Goal: Task Accomplishment & Management: Use online tool/utility

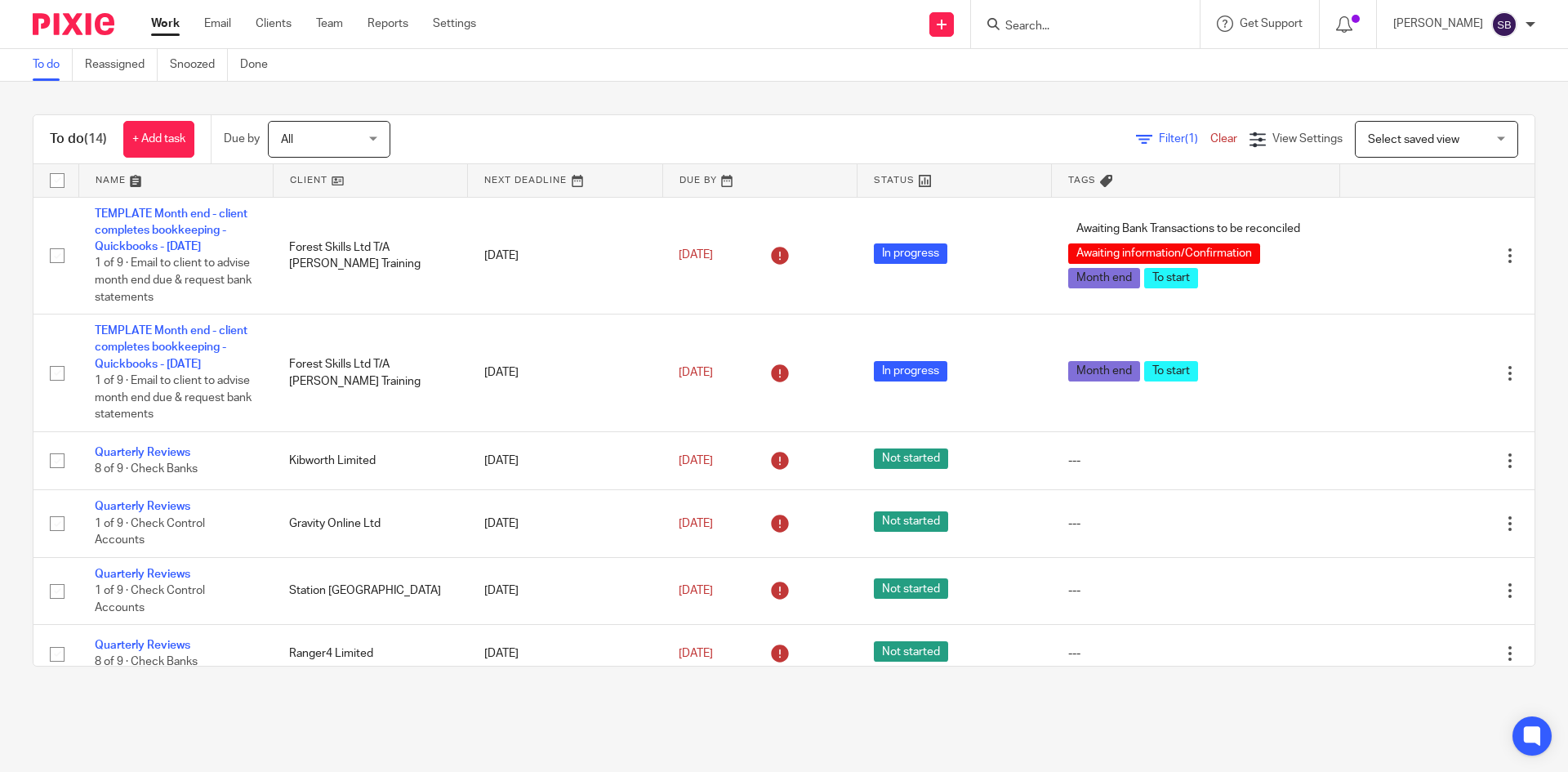
click at [1052, 16] on form at bounding box center [1090, 24] width 174 height 20
click at [1063, 22] on input "Search" at bounding box center [1077, 27] width 147 height 15
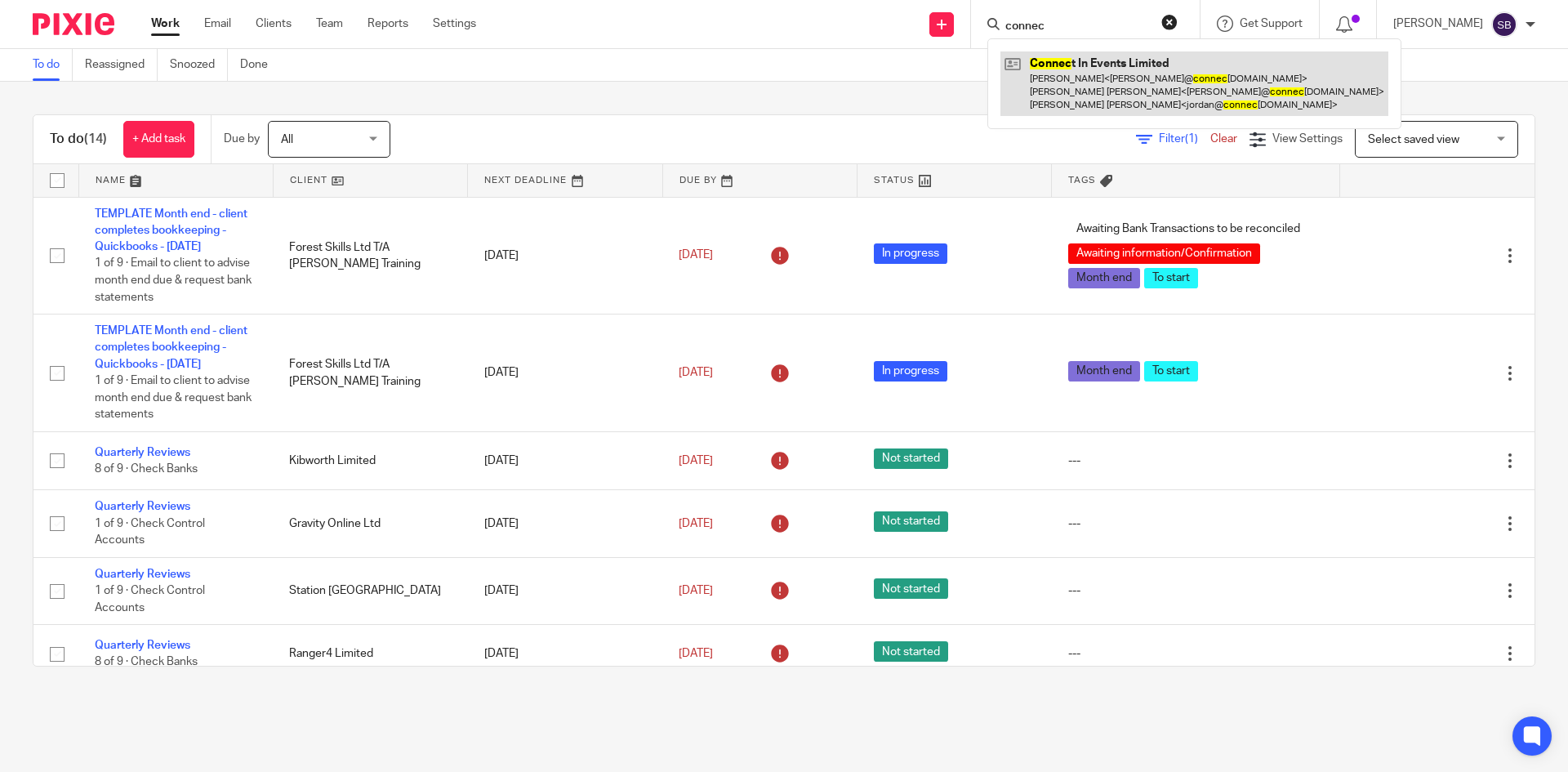
type input "connec"
click at [1087, 70] on link at bounding box center [1194, 84] width 387 height 64
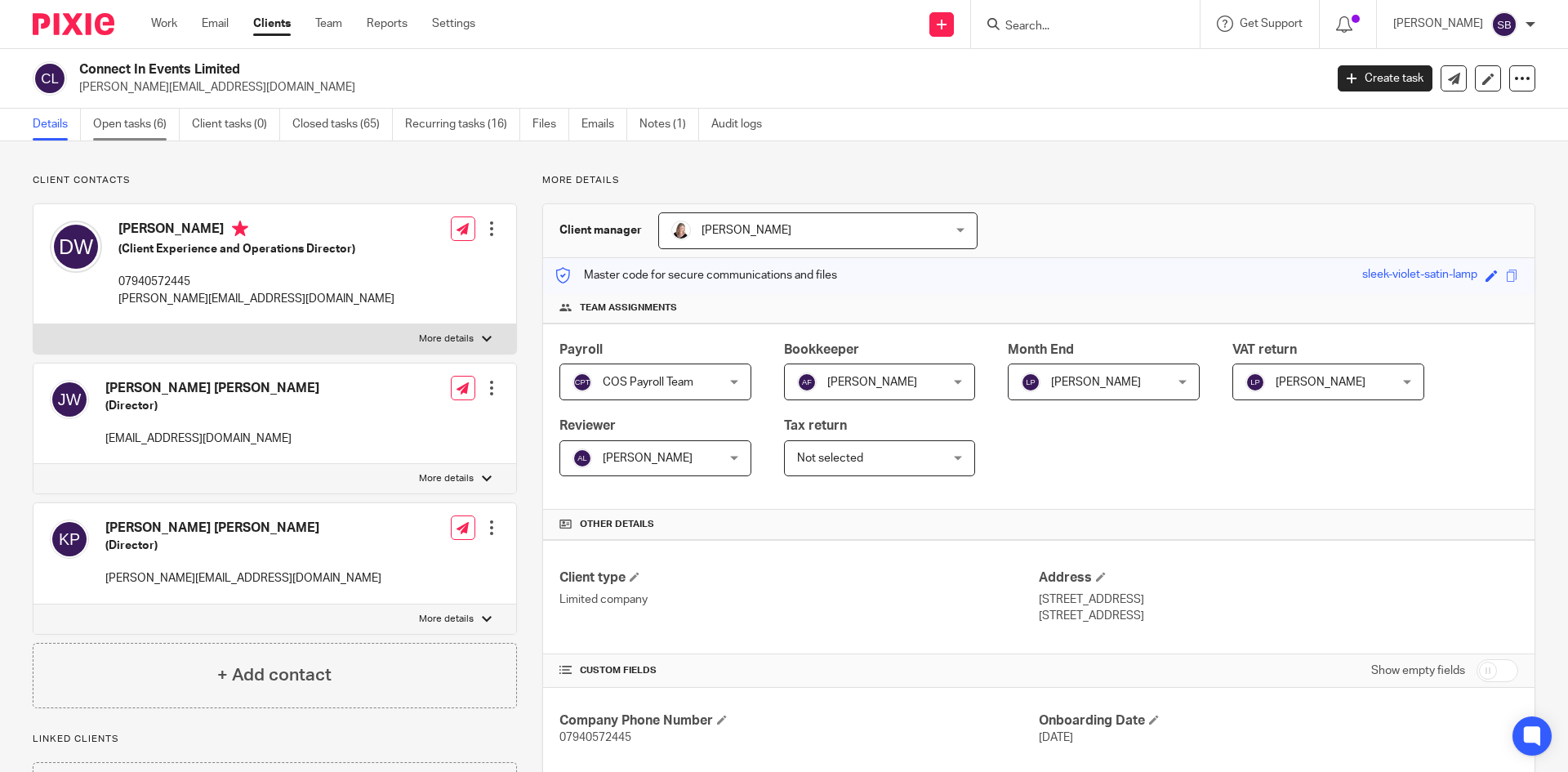
click at [146, 132] on link "Open tasks (6)" at bounding box center [136, 124] width 86 height 32
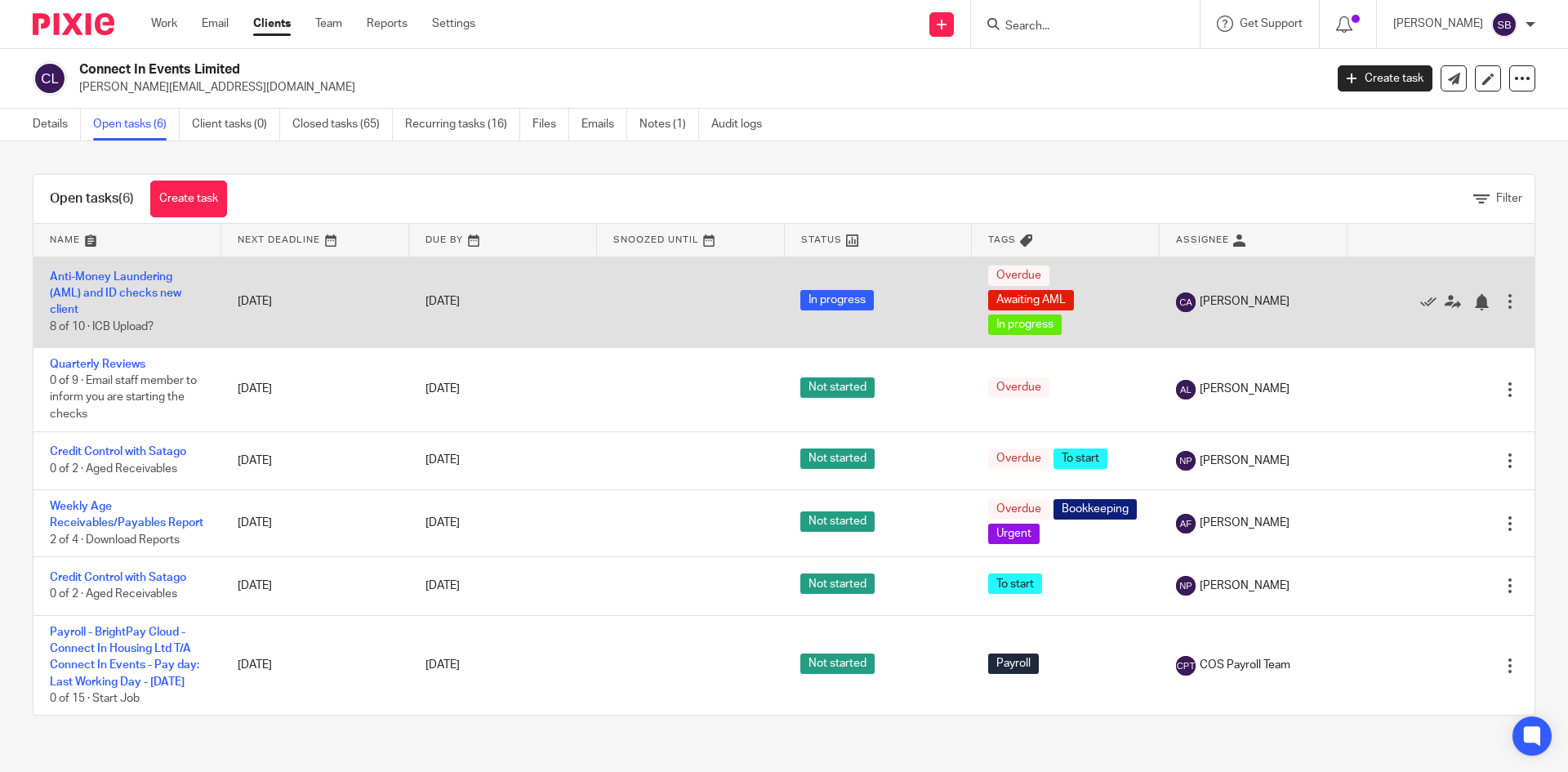
scroll to position [23, 0]
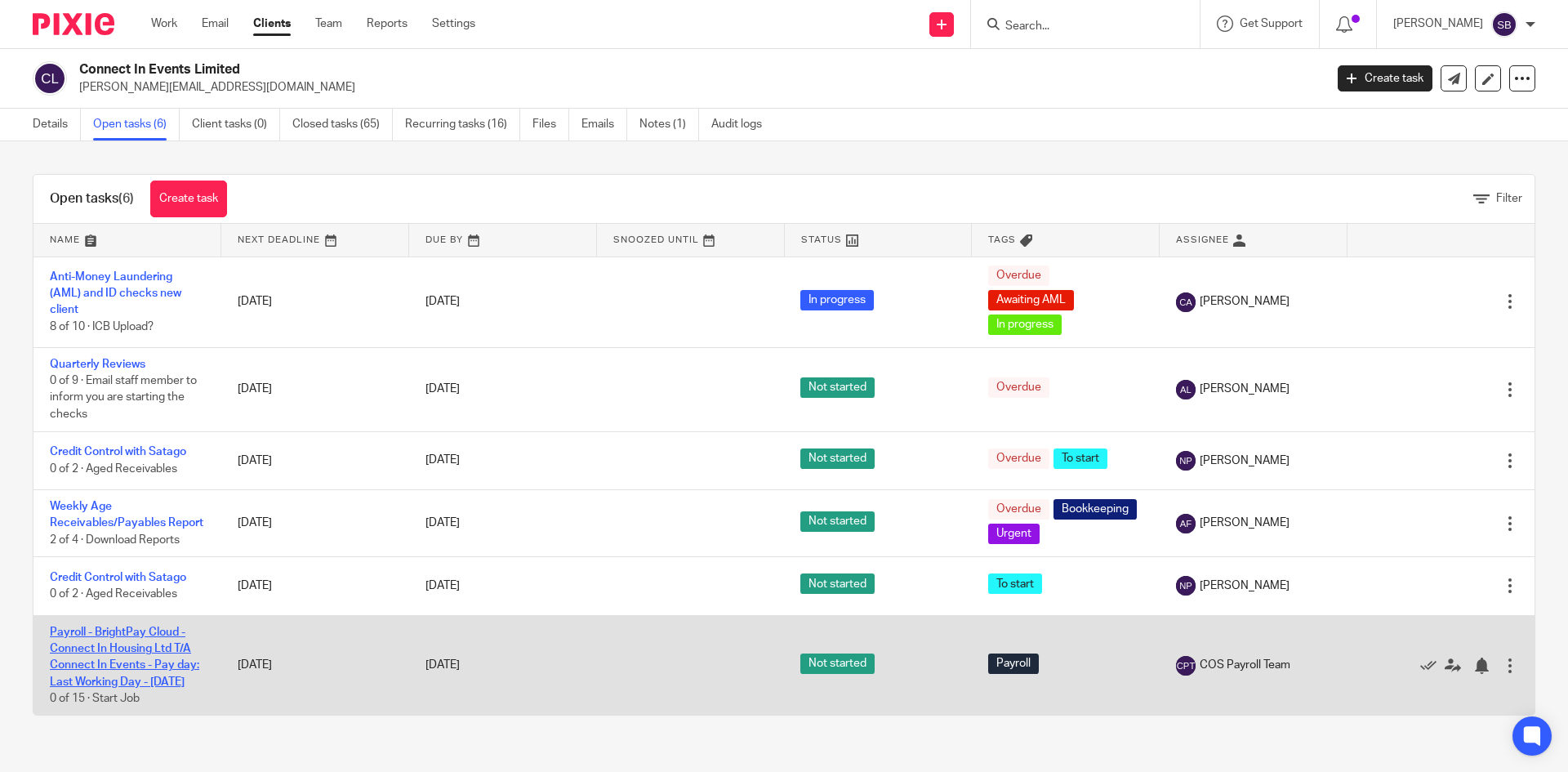
click at [108, 647] on link "Payroll - BrightPay Cloud - Connect In Housing Ltd T/A Connect In Events - Pay …" at bounding box center [124, 656] width 150 height 62
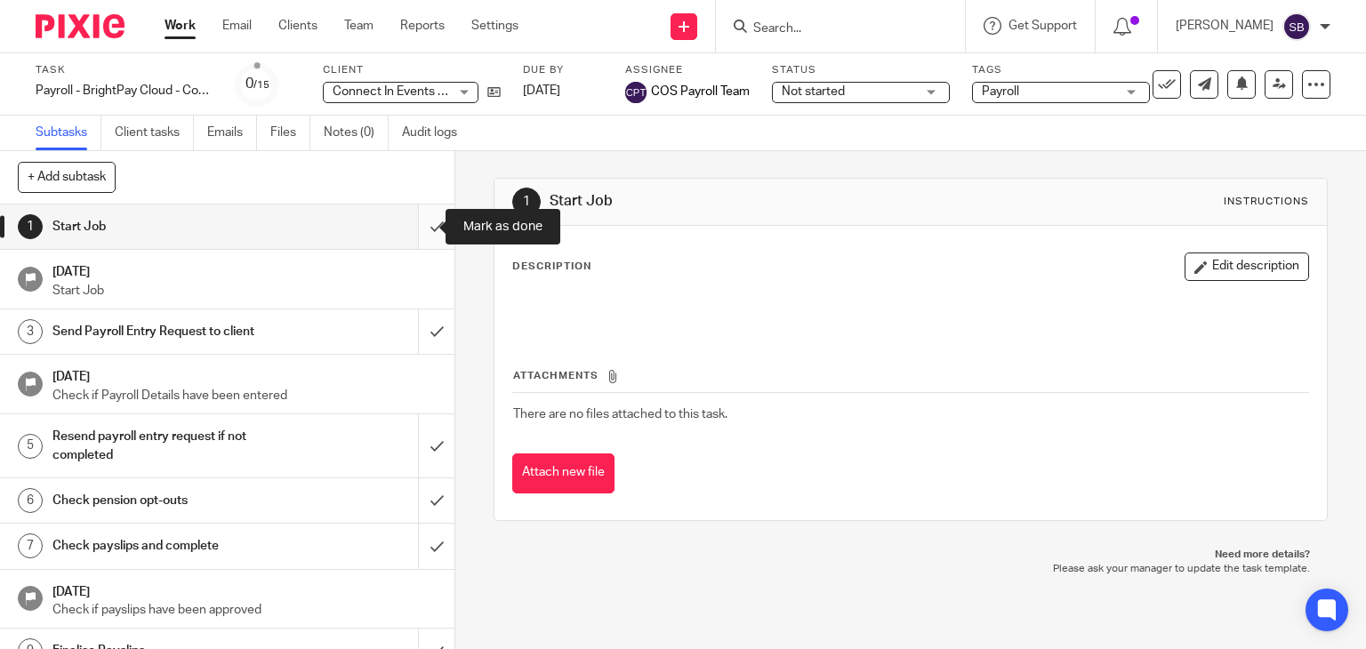
click at [422, 225] on input "submit" at bounding box center [227, 227] width 454 height 44
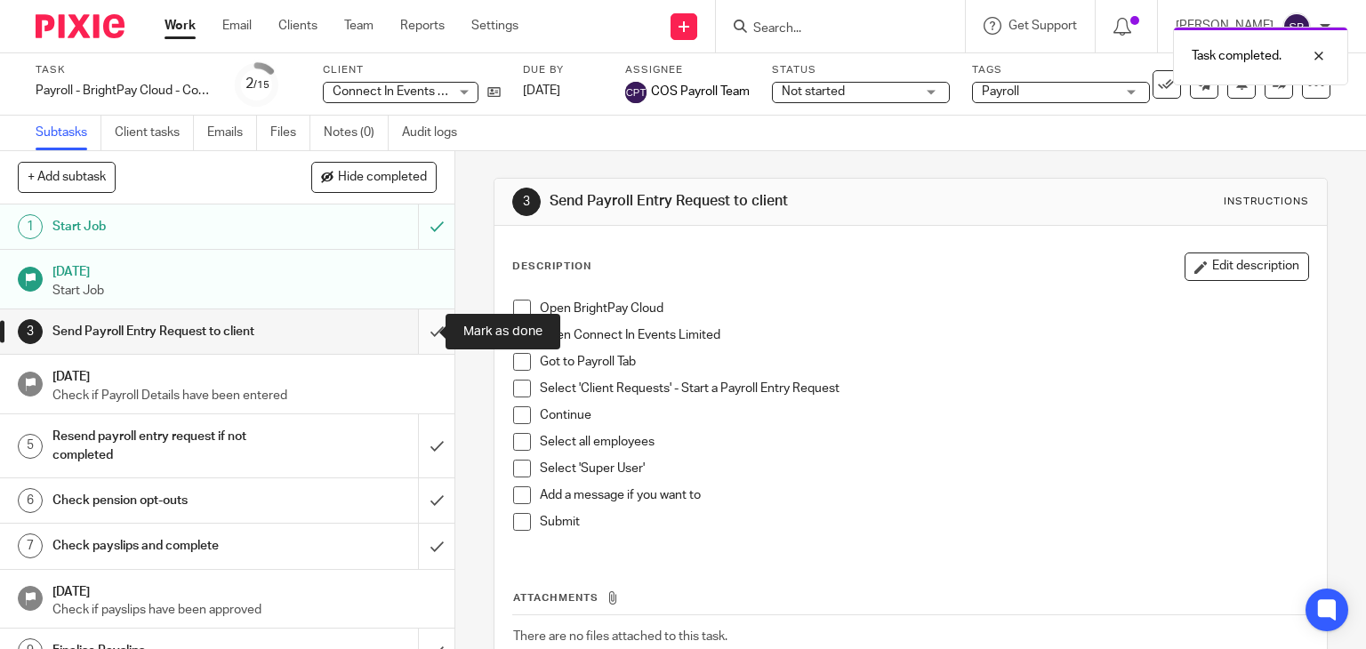
click at [417, 335] on input "submit" at bounding box center [227, 332] width 454 height 44
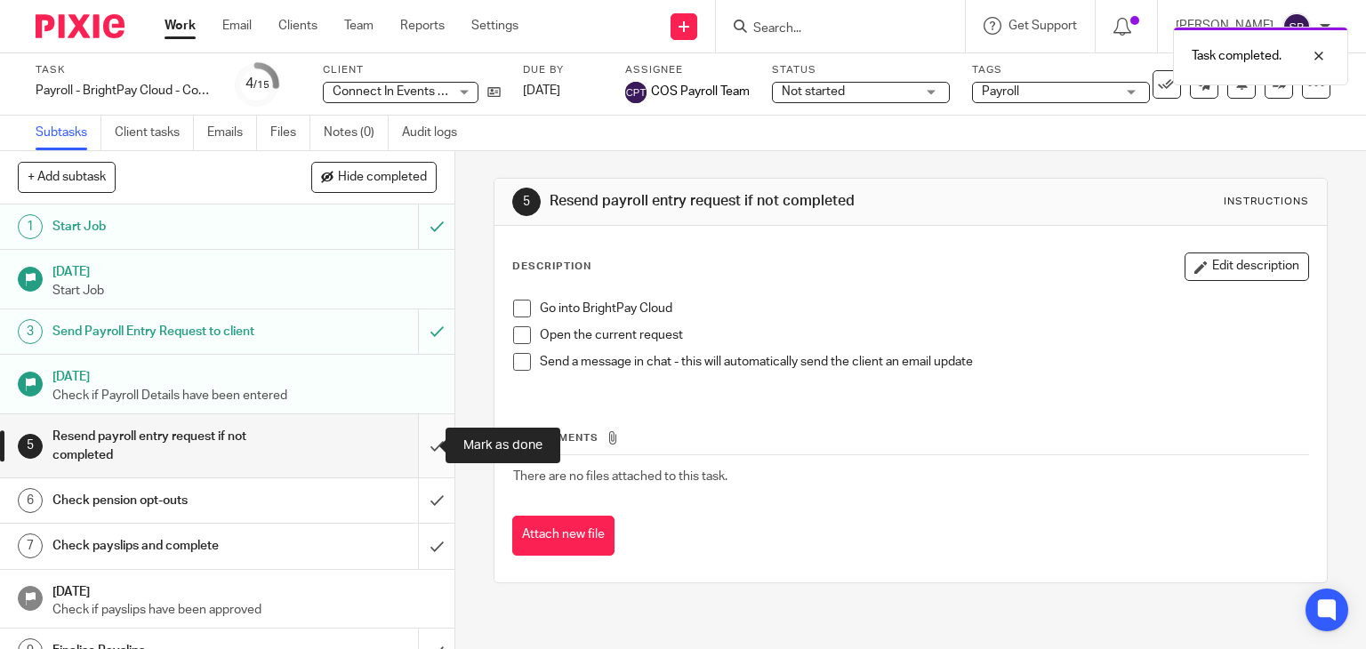
click at [416, 446] on input "submit" at bounding box center [227, 445] width 454 height 63
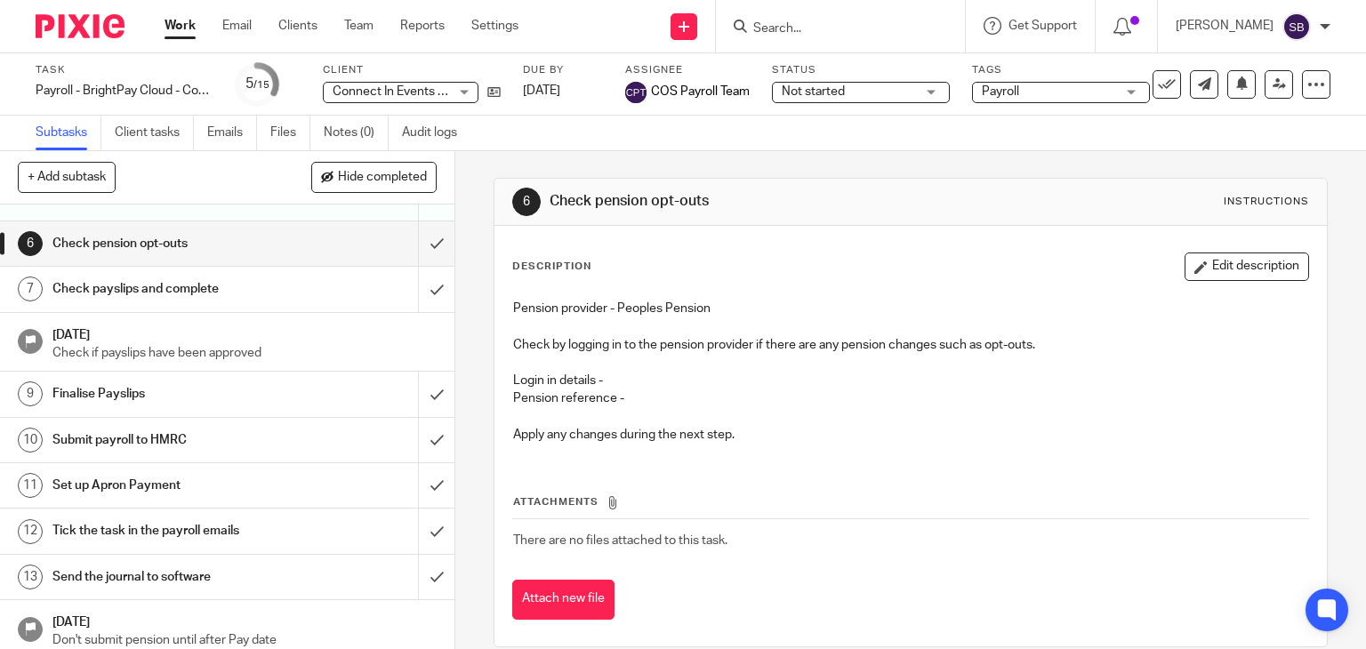
scroll to position [267, 0]
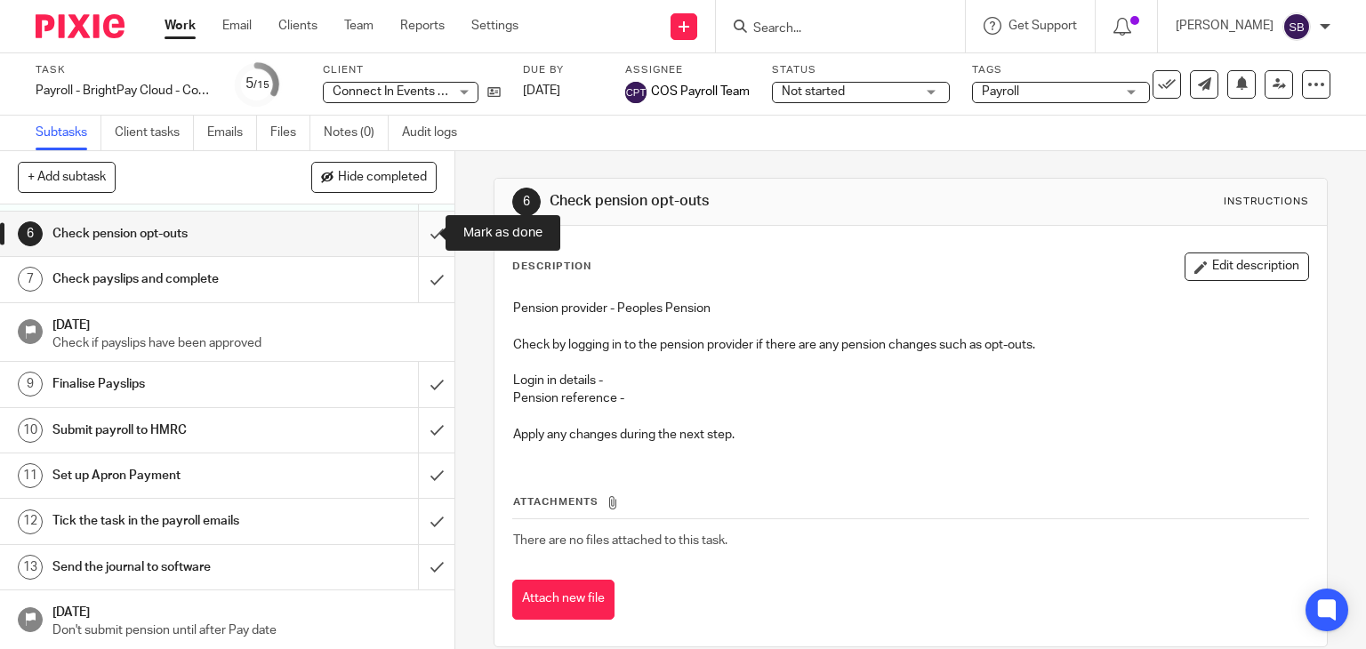
click at [420, 229] on input "submit" at bounding box center [227, 234] width 454 height 44
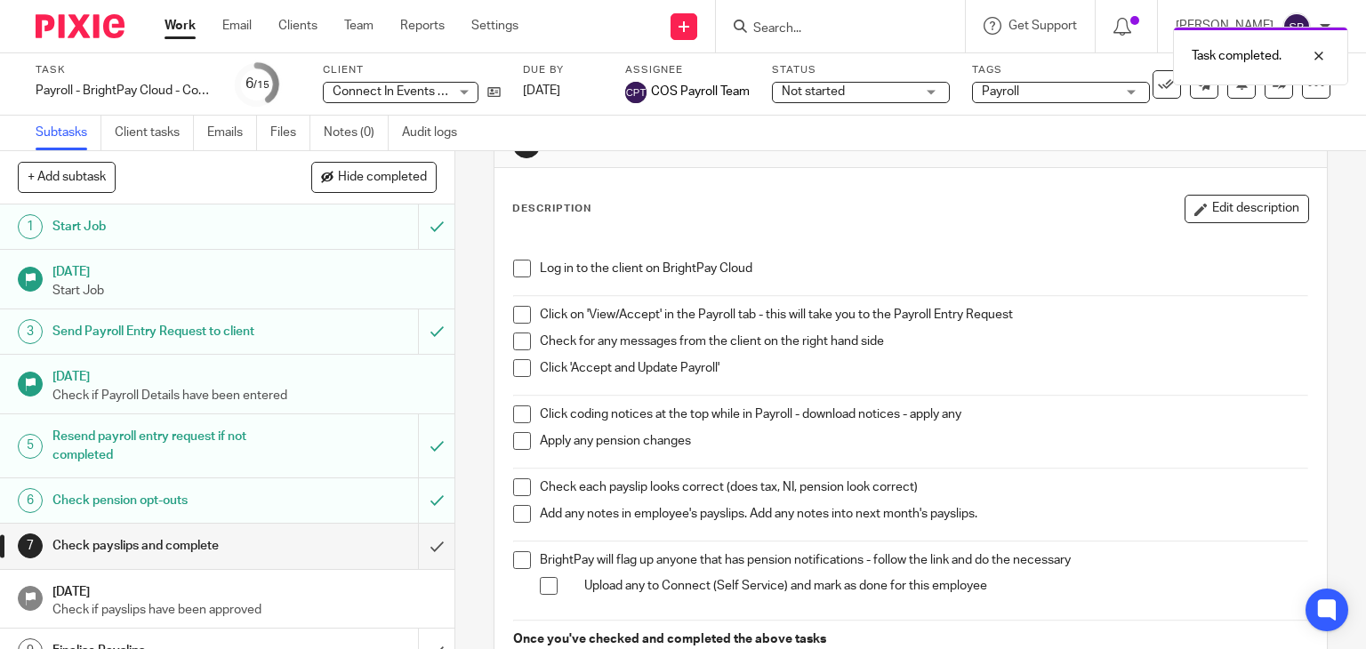
scroll to position [89, 0]
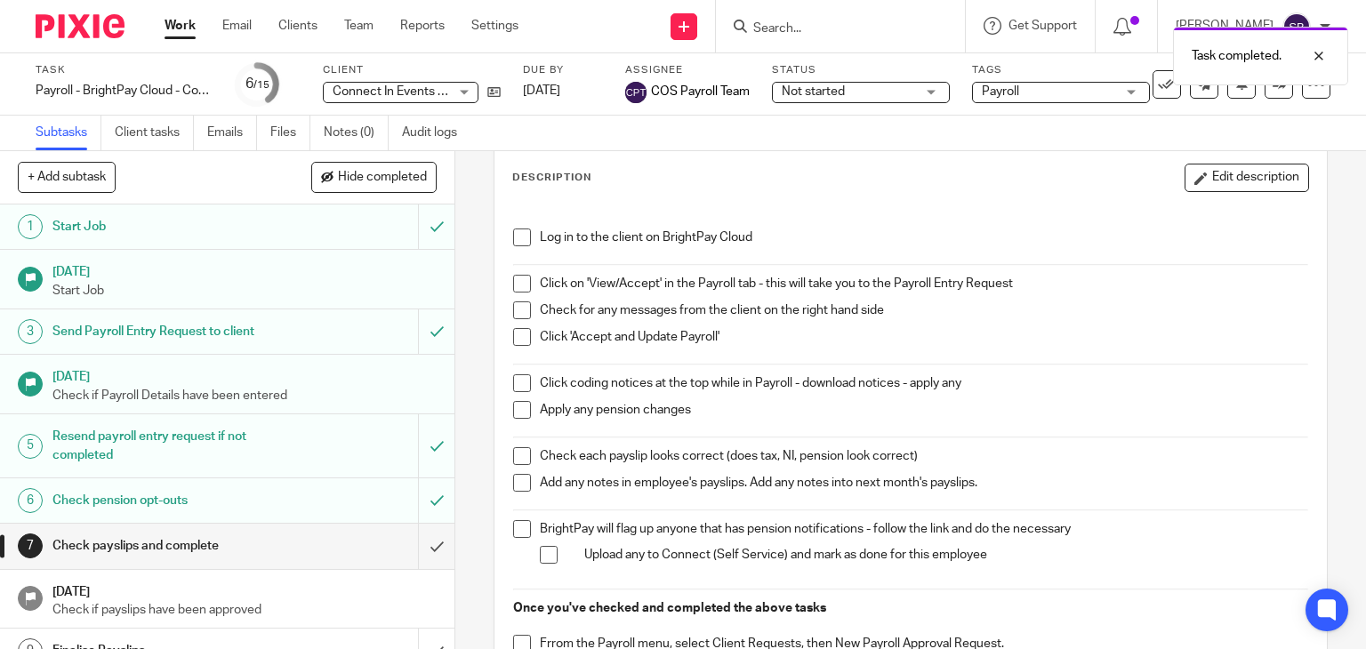
click at [513, 240] on span at bounding box center [522, 238] width 18 height 18
click at [523, 278] on span at bounding box center [522, 284] width 18 height 18
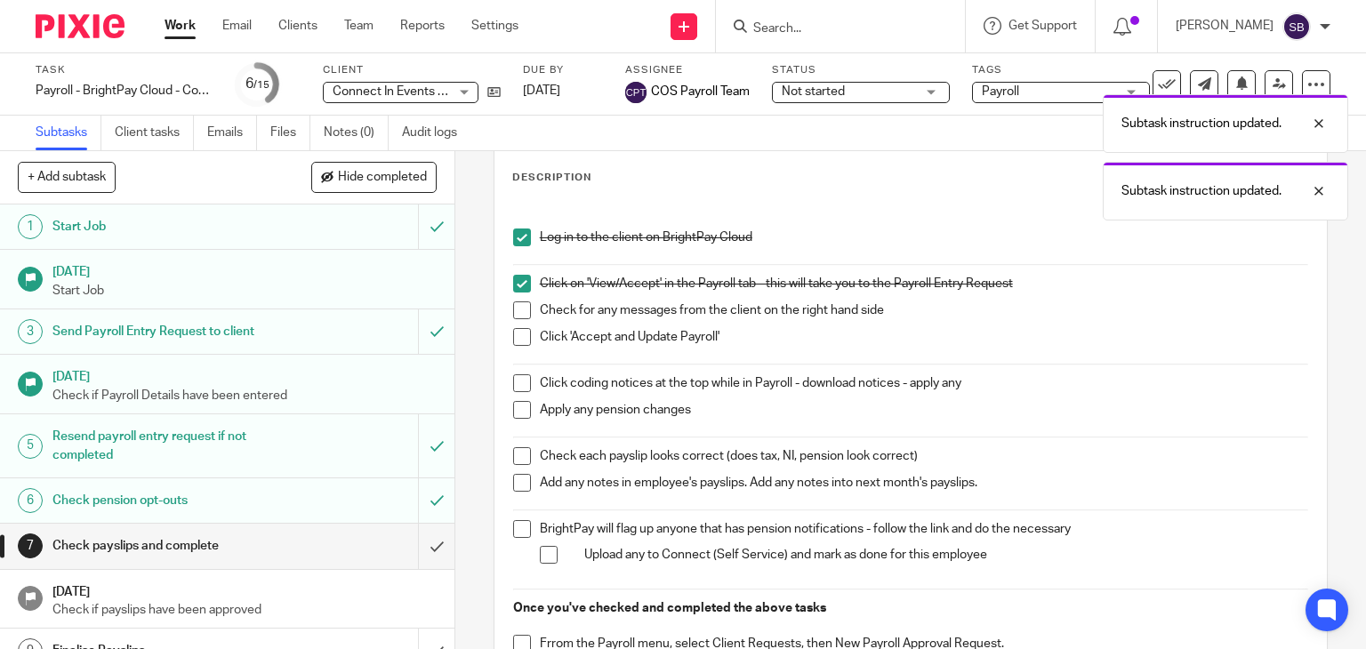
click at [519, 312] on span at bounding box center [522, 311] width 18 height 18
click at [518, 336] on span at bounding box center [522, 337] width 18 height 18
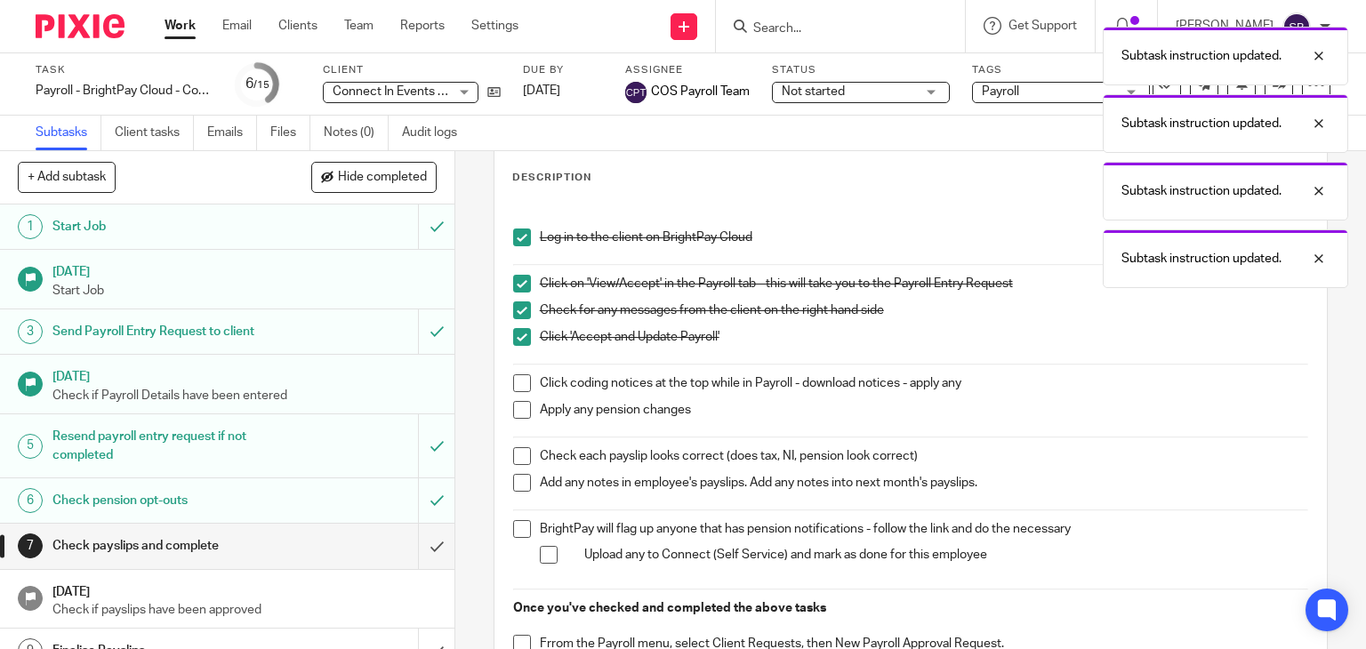
click at [516, 382] on span at bounding box center [522, 383] width 18 height 18
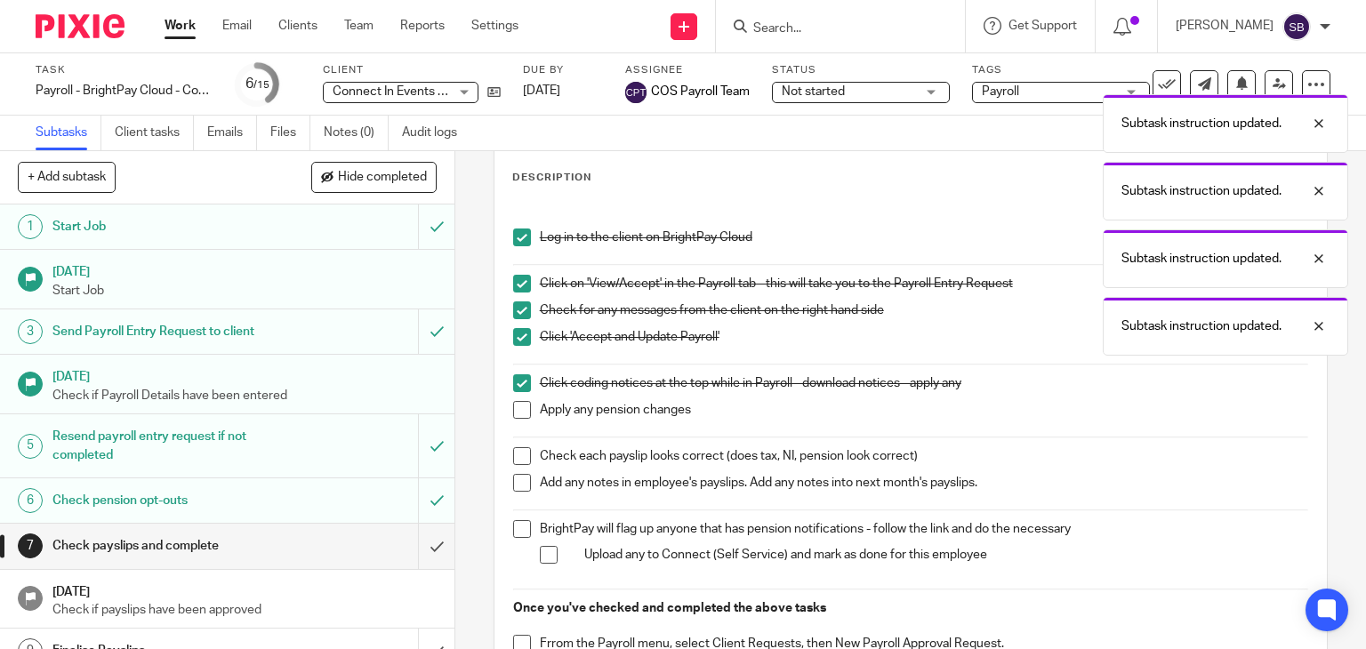
click at [515, 407] on span at bounding box center [522, 410] width 18 height 18
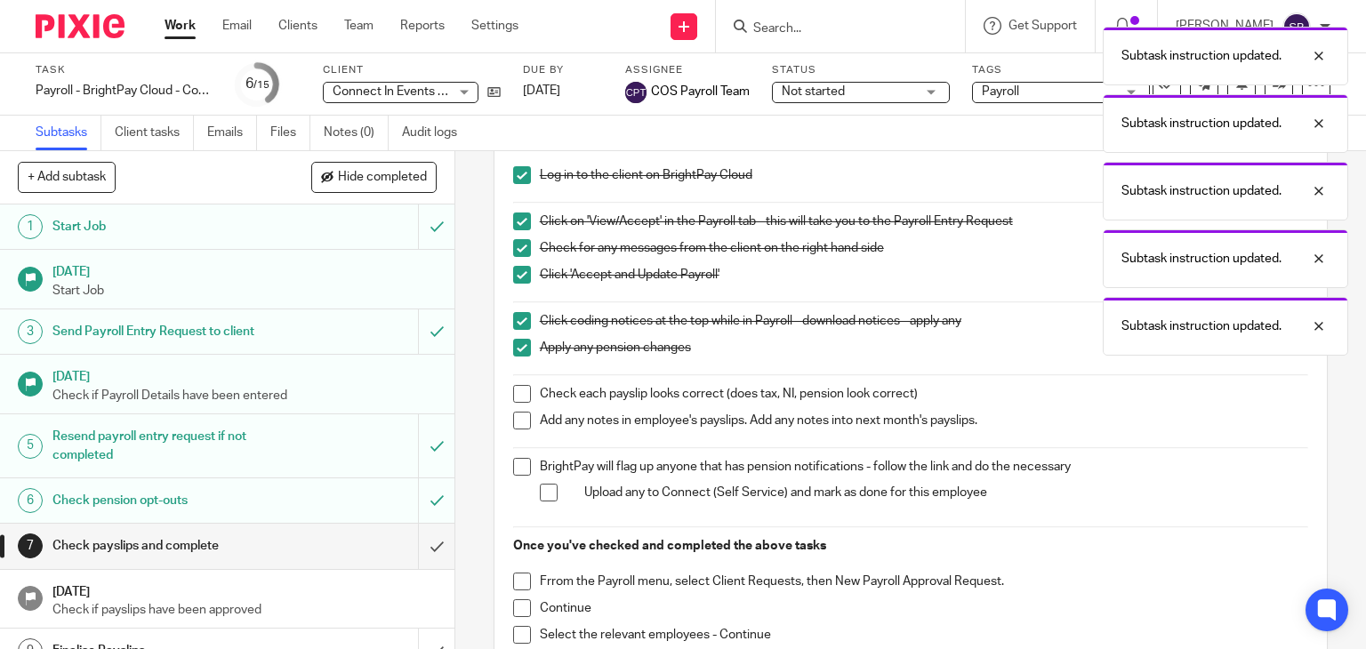
scroll to position [178, 0]
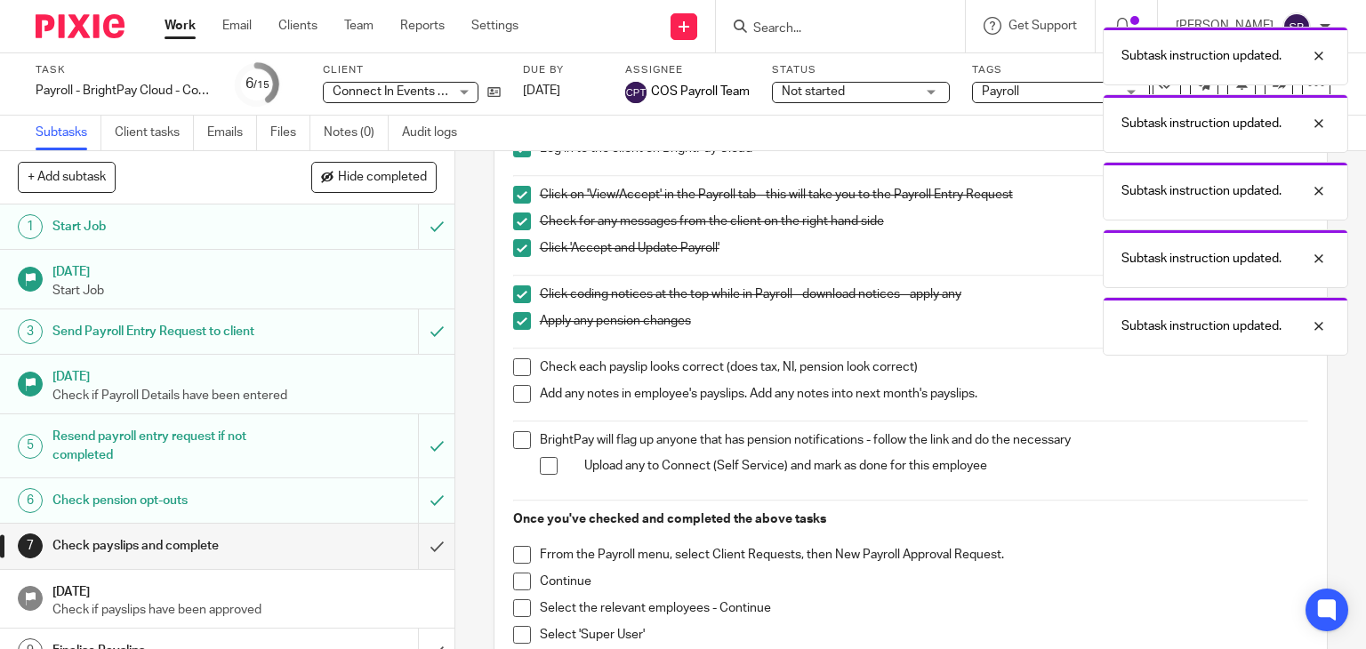
click at [513, 368] on span at bounding box center [522, 367] width 18 height 18
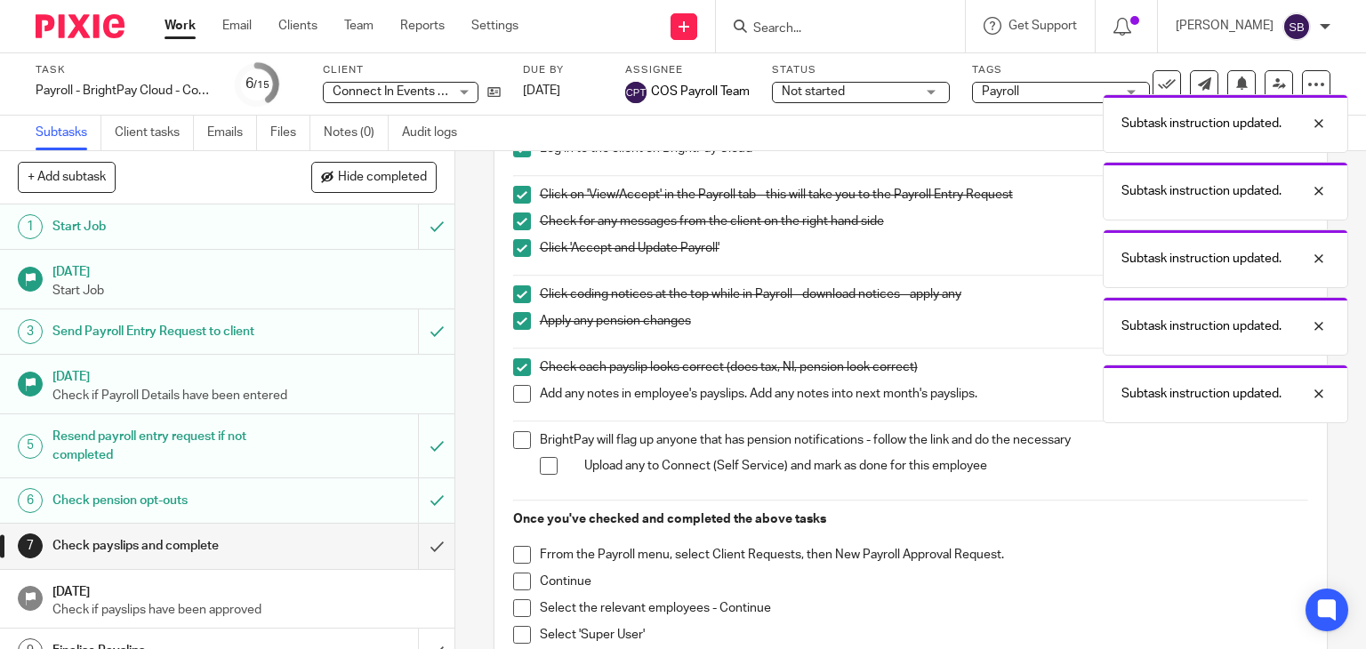
click at [513, 392] on span at bounding box center [522, 394] width 18 height 18
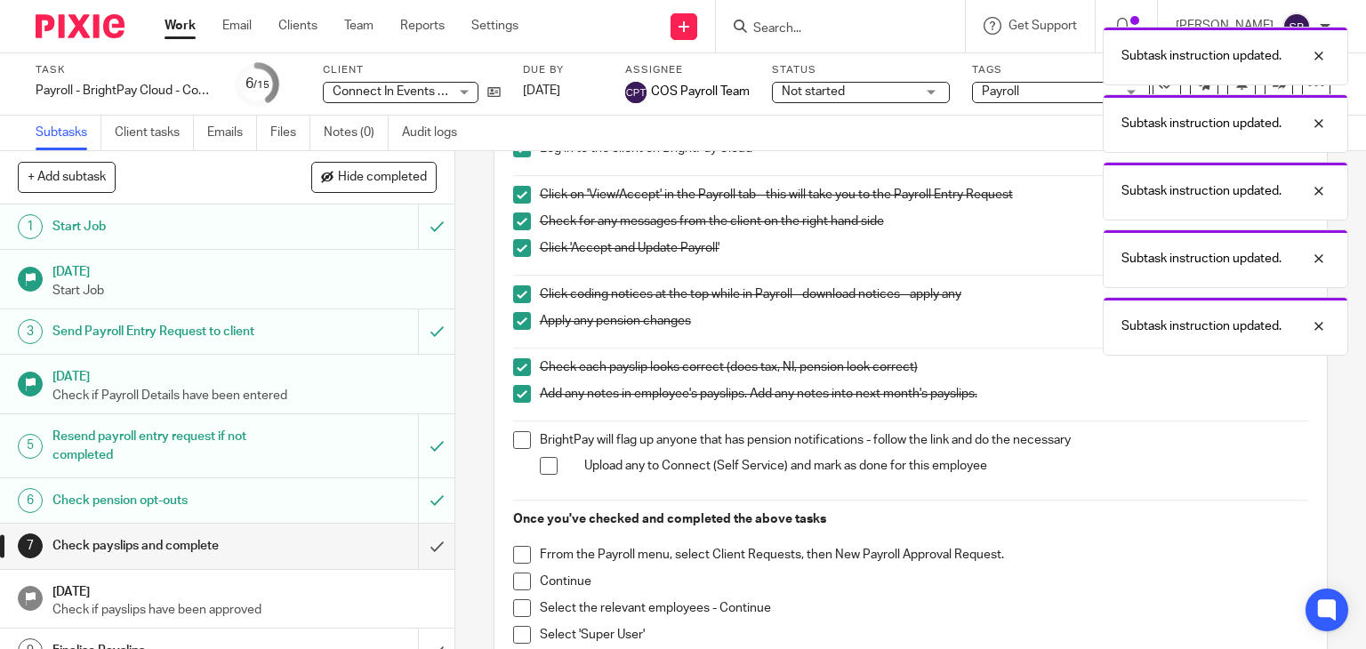
click at [521, 438] on span at bounding box center [522, 440] width 18 height 18
click at [540, 464] on span at bounding box center [549, 466] width 18 height 18
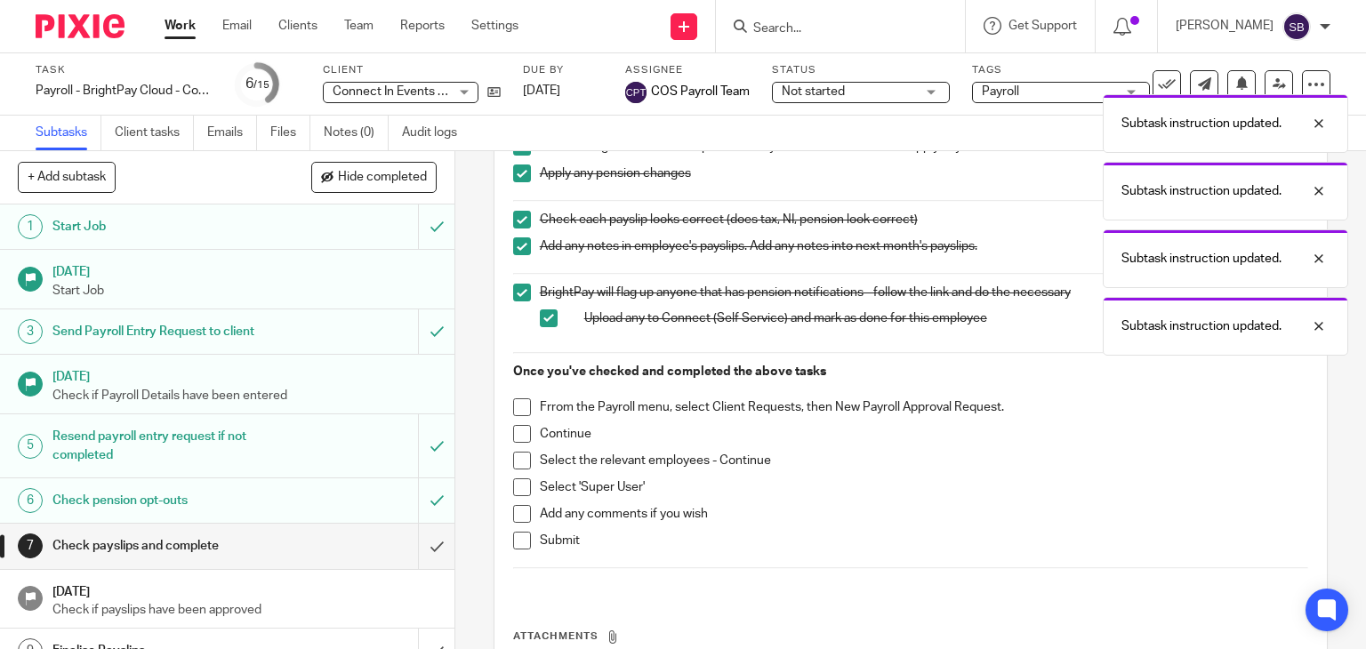
scroll to position [356, 0]
